Goal: Information Seeking & Learning: Learn about a topic

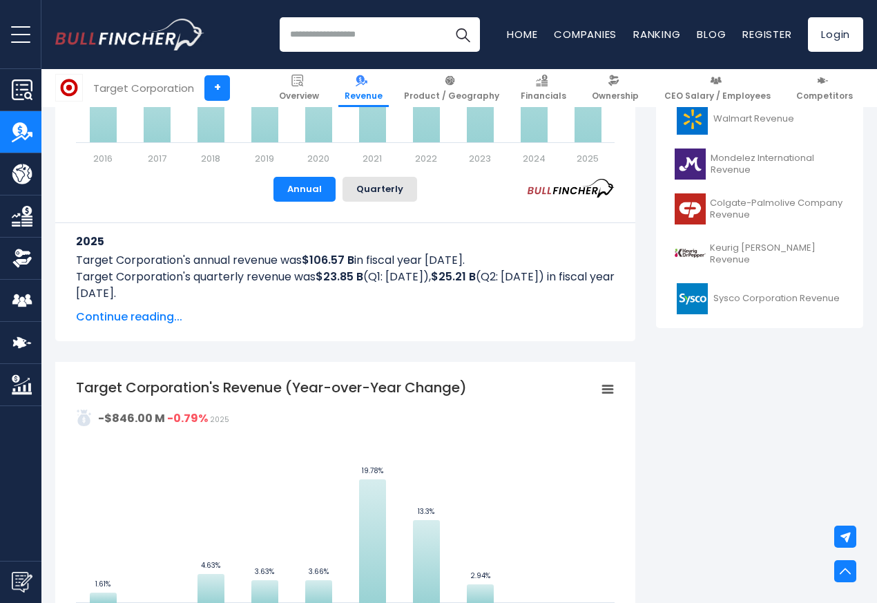
click at [98, 303] on div "2025 Target Corporation's annual revenue was $106.57 B in fiscal year 2025. Tar…" at bounding box center [345, 264] width 539 height 124
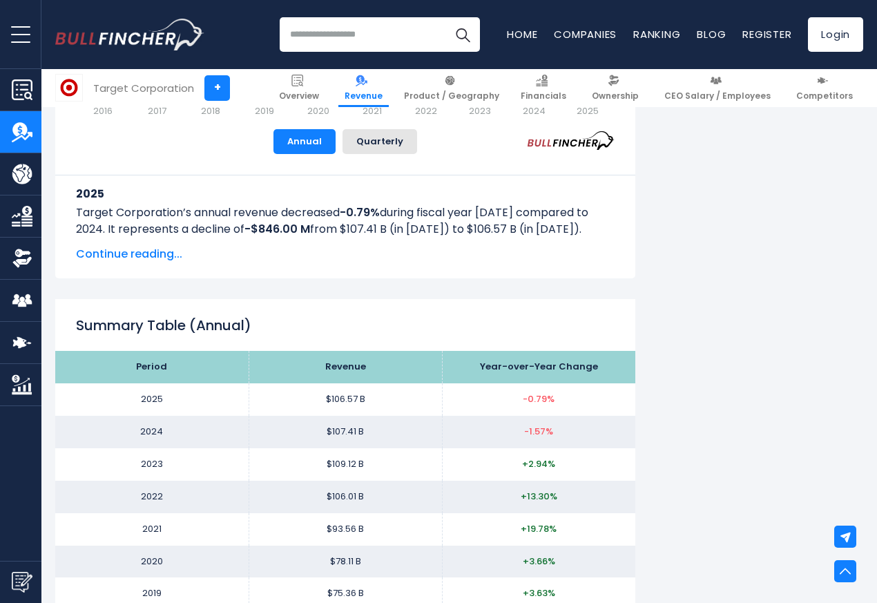
scroll to position [1160, 0]
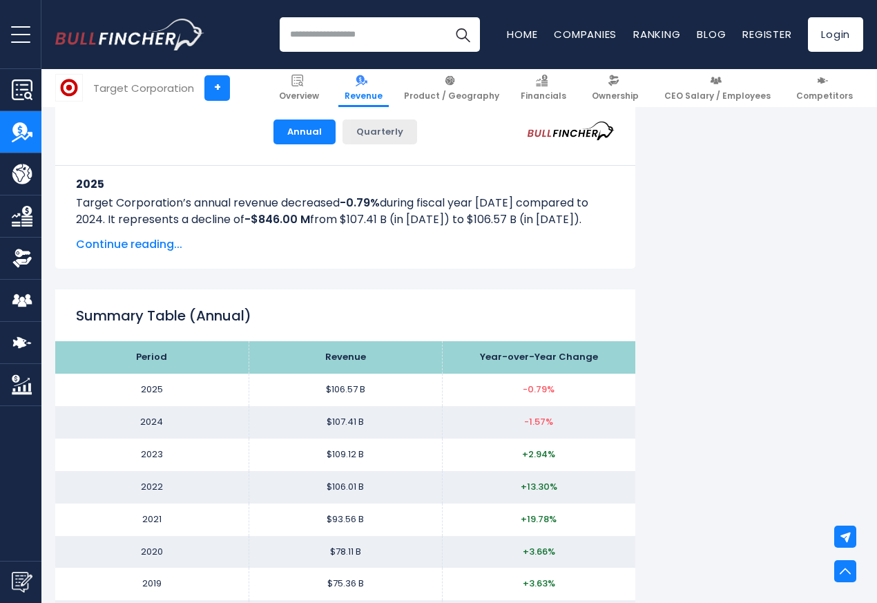
click at [375, 142] on button "Quarterly" at bounding box center [380, 131] width 75 height 25
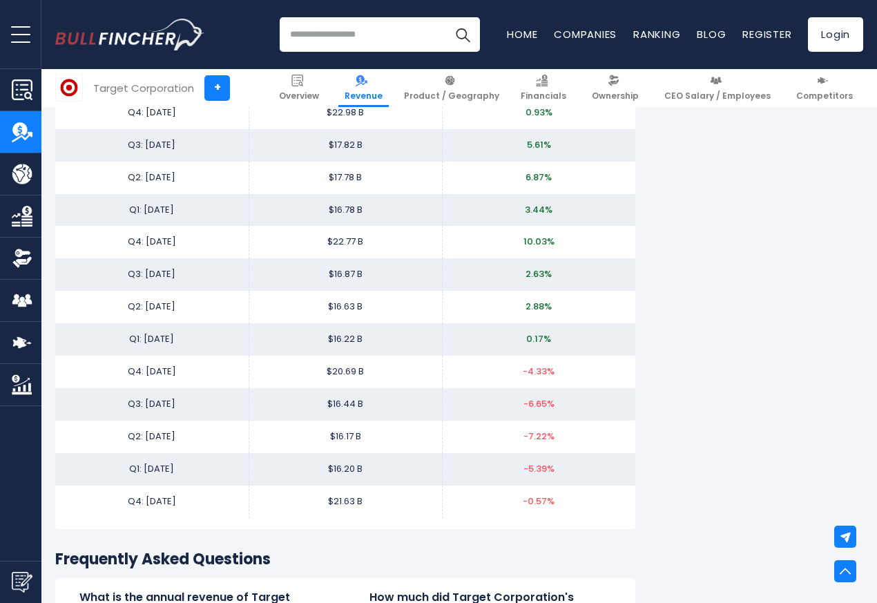
scroll to position [2735, 0]
